Goal: Navigation & Orientation: Find specific page/section

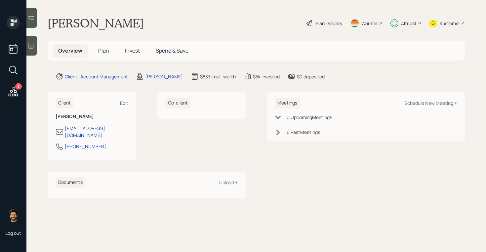
click at [405, 18] on div "Altruist" at bounding box center [406, 23] width 31 height 15
